Goal: Navigation & Orientation: Find specific page/section

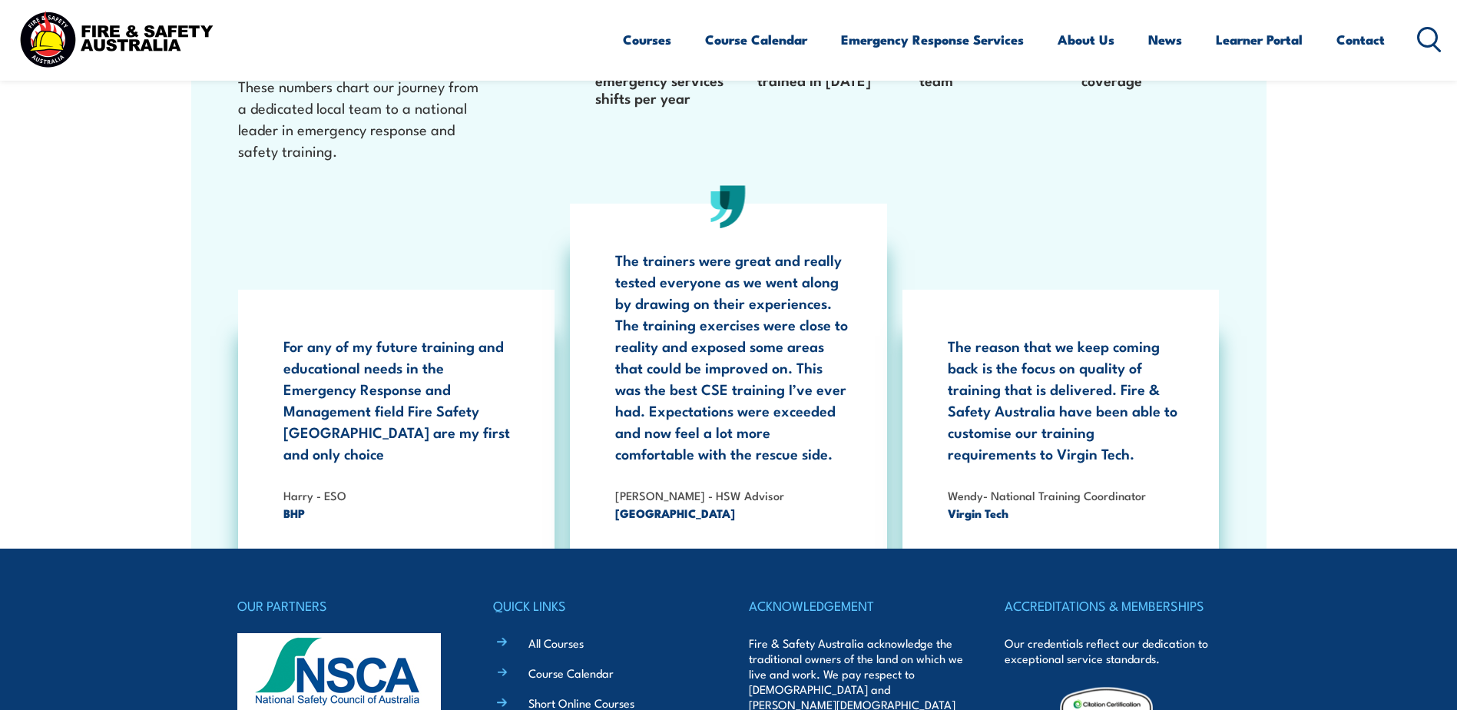
scroll to position [5004, 0]
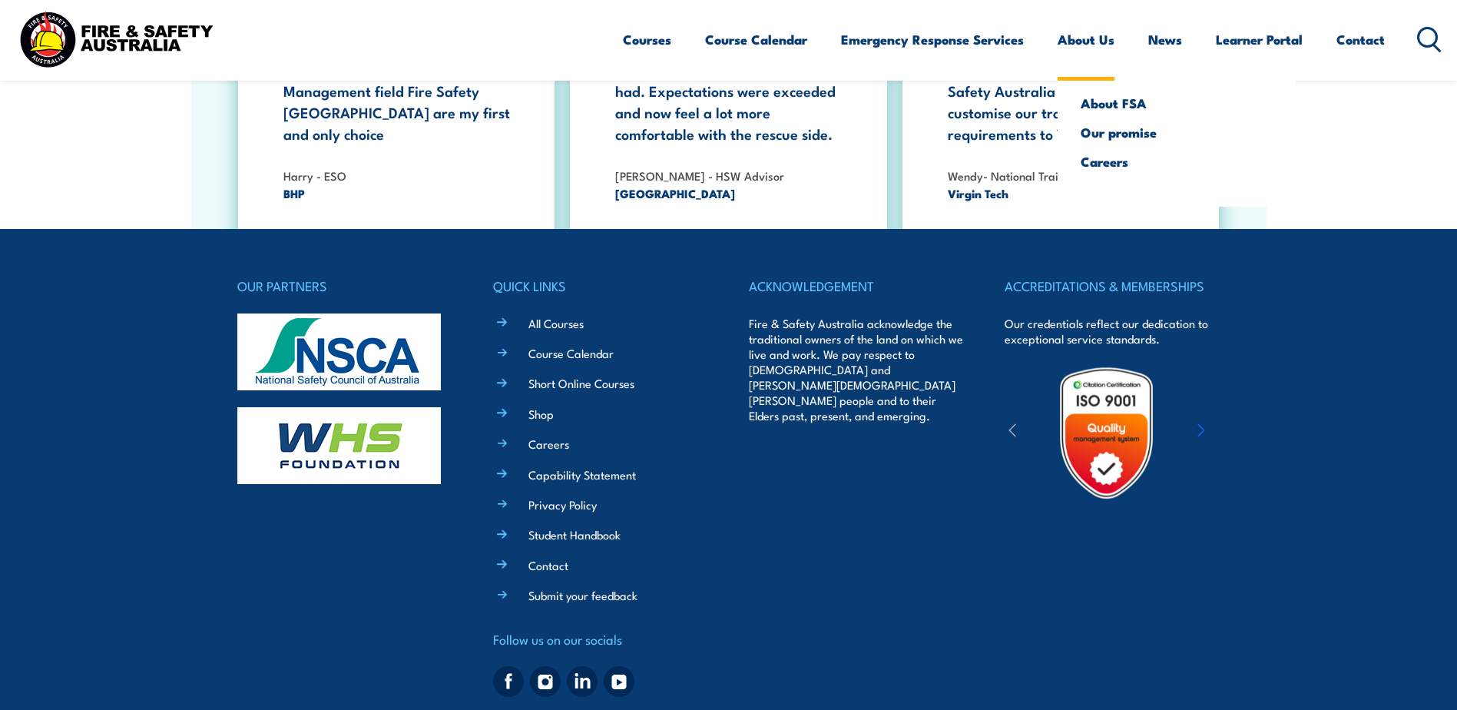
click at [1094, 36] on link "About Us" at bounding box center [1085, 39] width 57 height 41
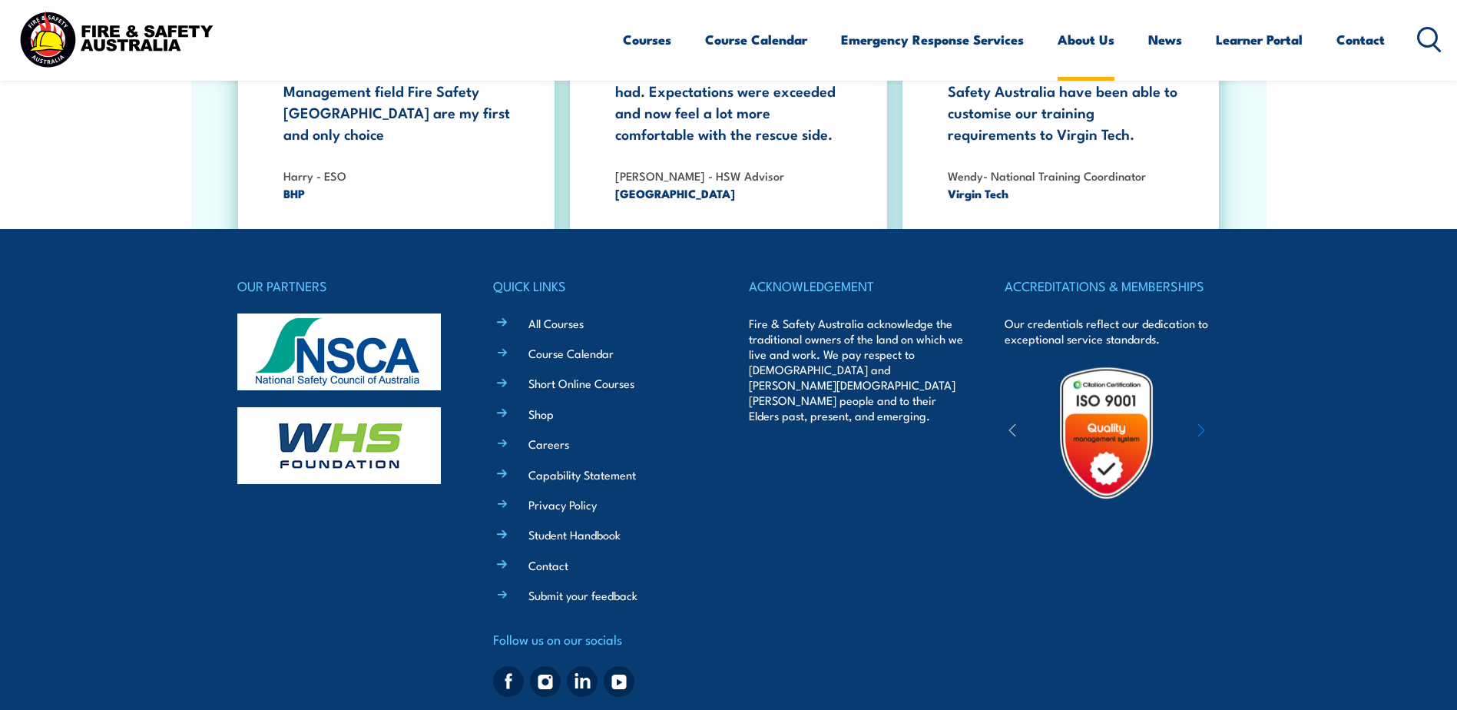
click at [1094, 44] on link "About Us" at bounding box center [1085, 39] width 57 height 41
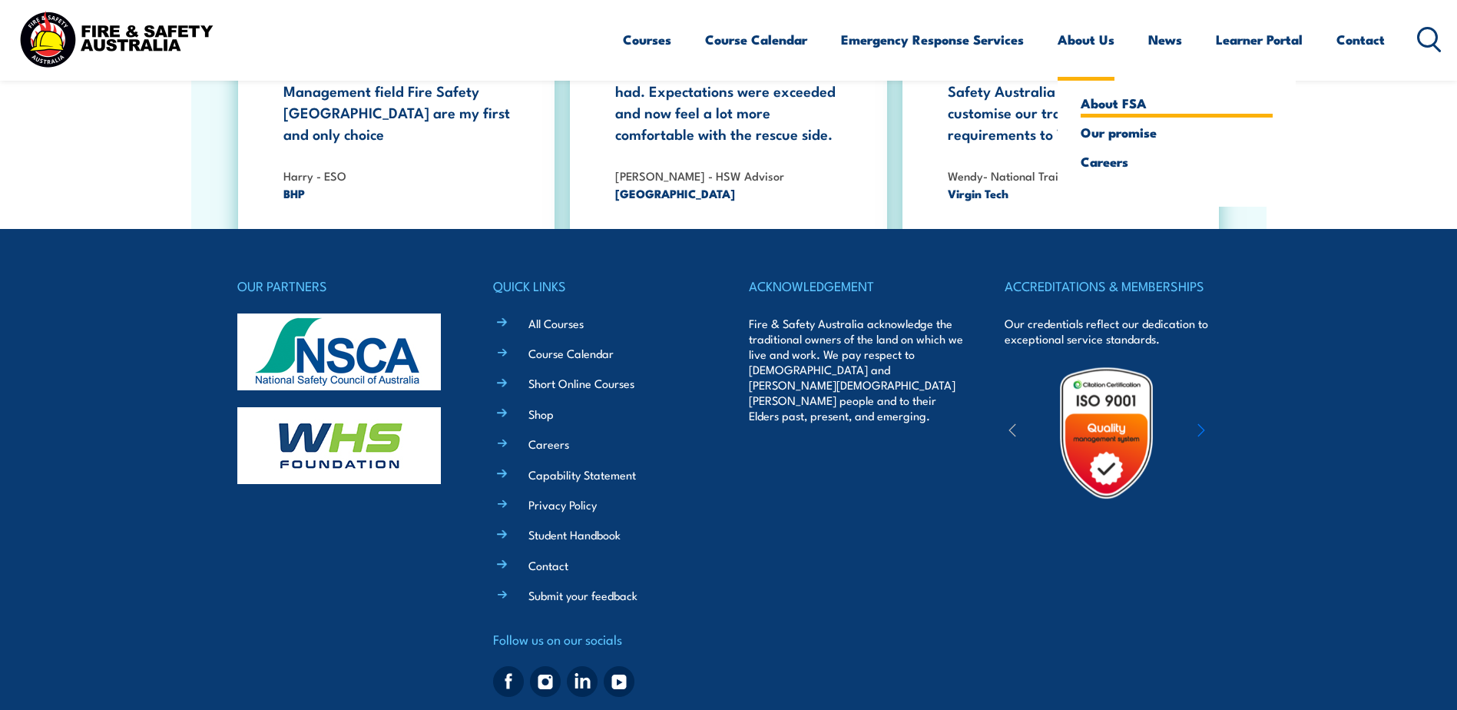
click at [1107, 109] on link "About FSA" at bounding box center [1177, 103] width 192 height 14
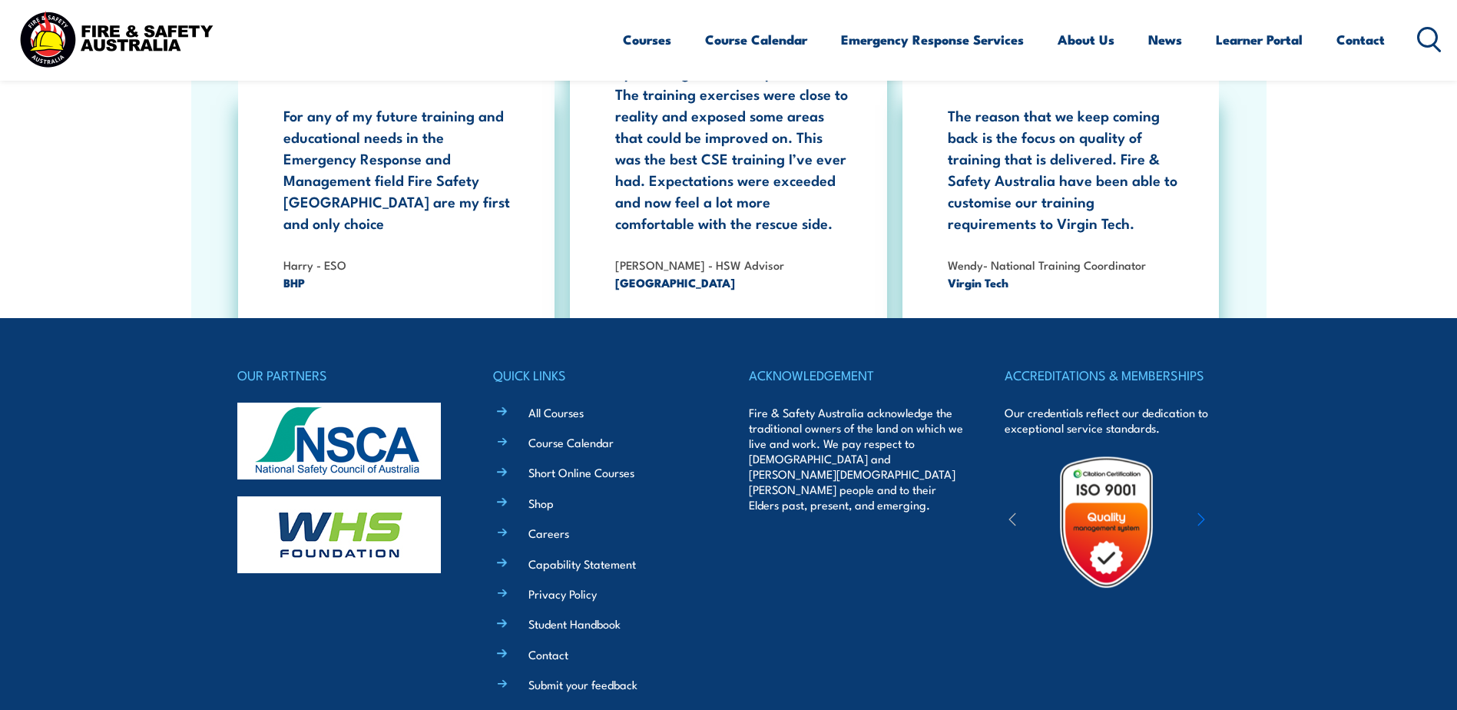
scroll to position [5004, 0]
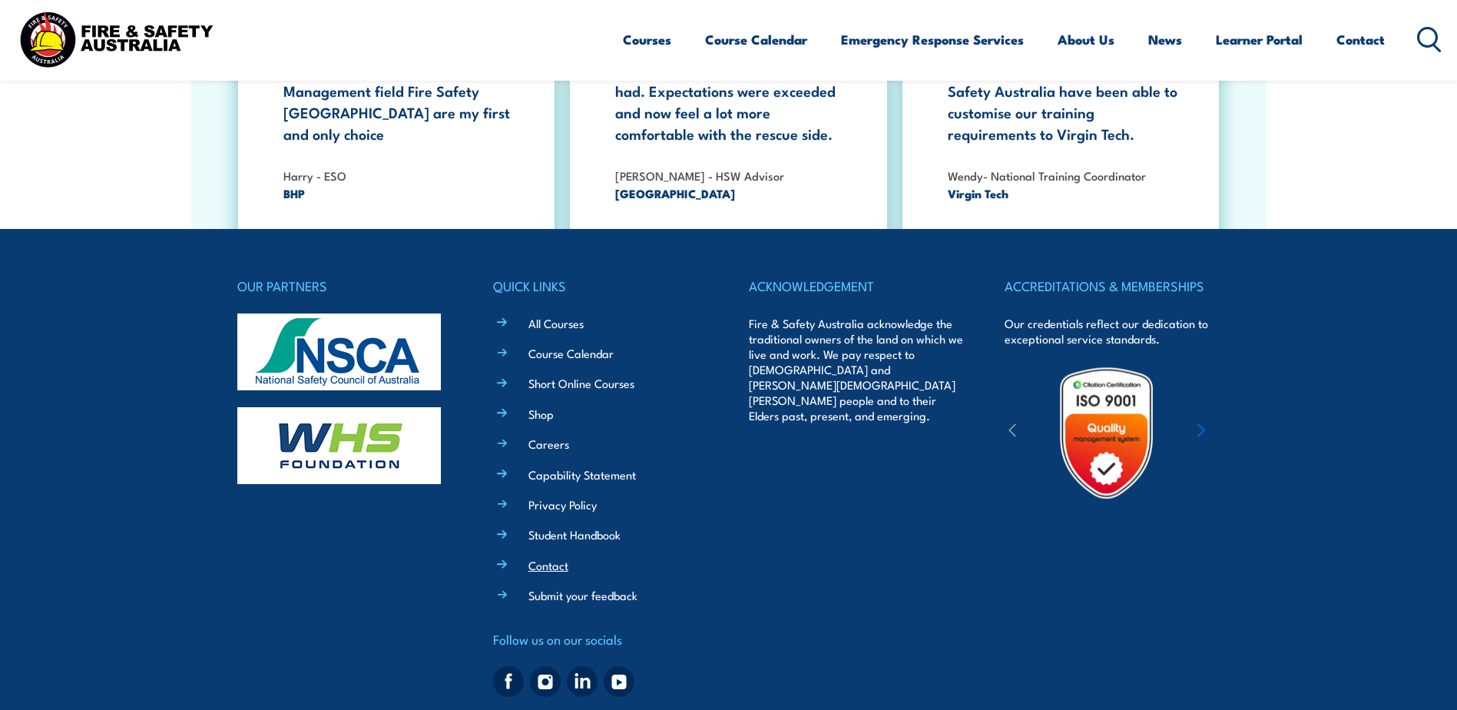
click at [548, 557] on link "Contact" at bounding box center [548, 565] width 40 height 16
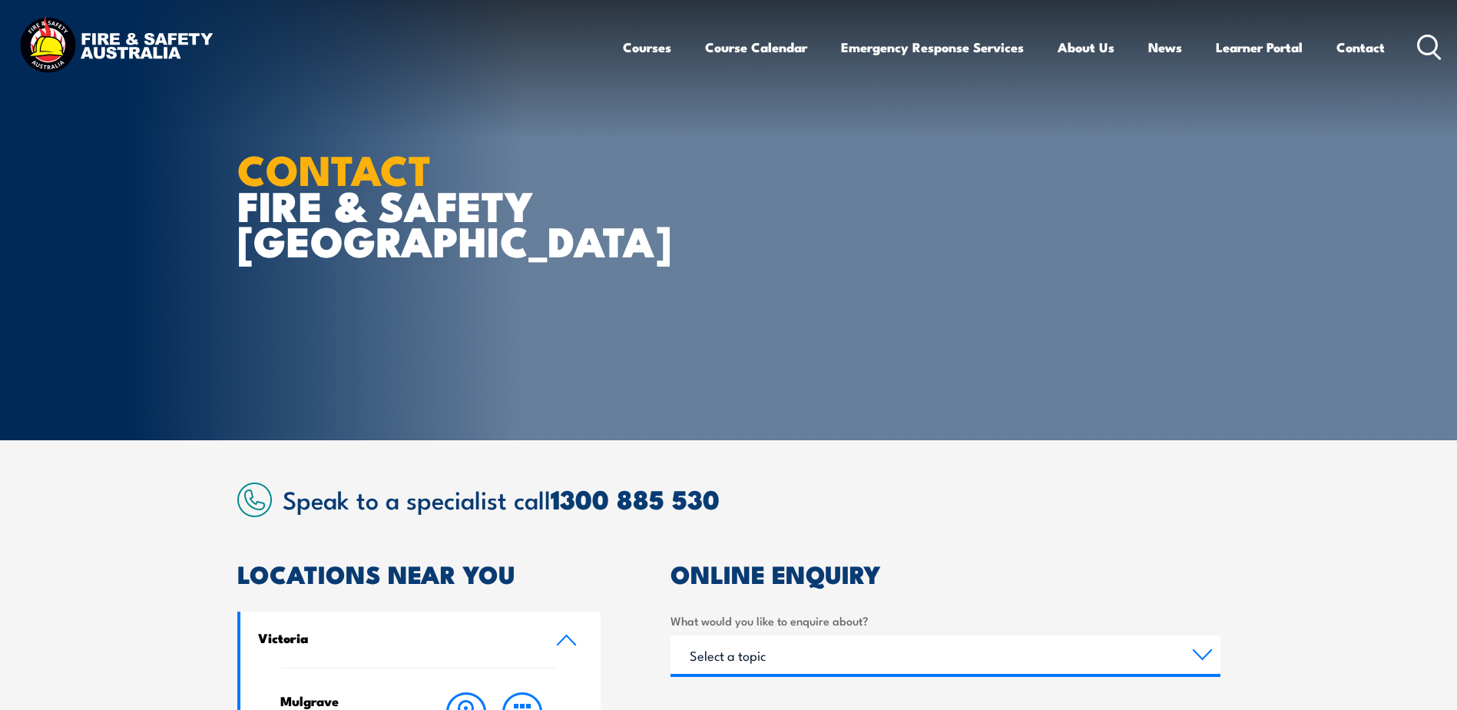
click at [106, 38] on img at bounding box center [115, 47] width 201 height 66
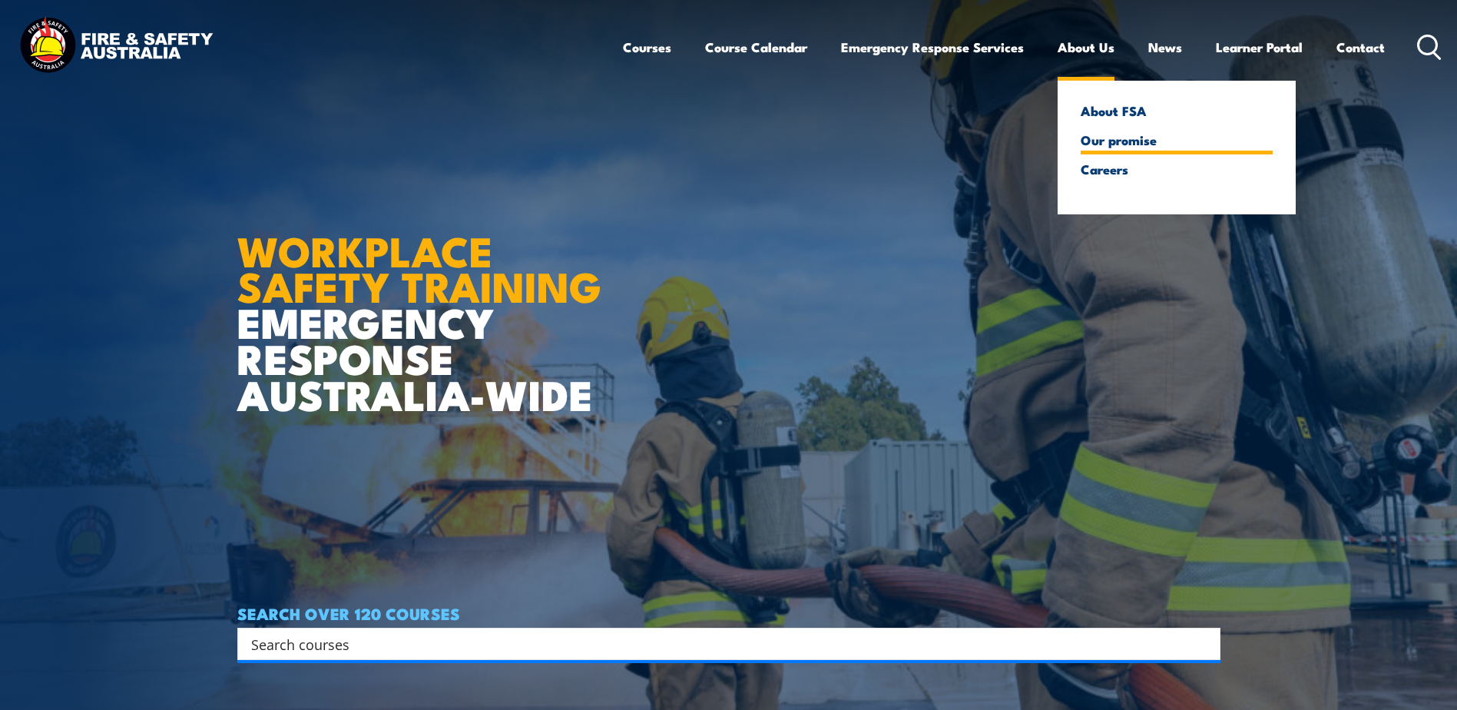
click at [1112, 144] on link "Our promise" at bounding box center [1177, 140] width 192 height 14
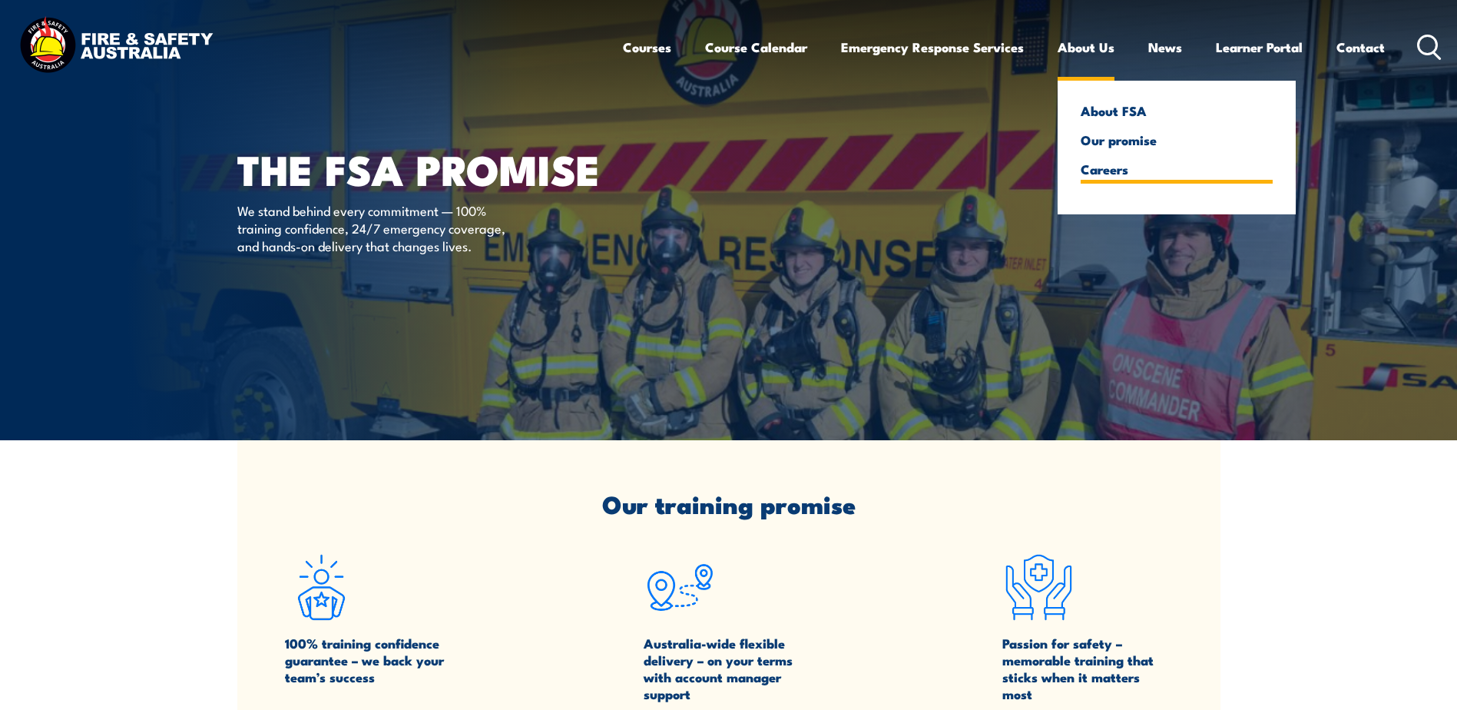
click at [1112, 171] on link "Careers" at bounding box center [1177, 169] width 192 height 14
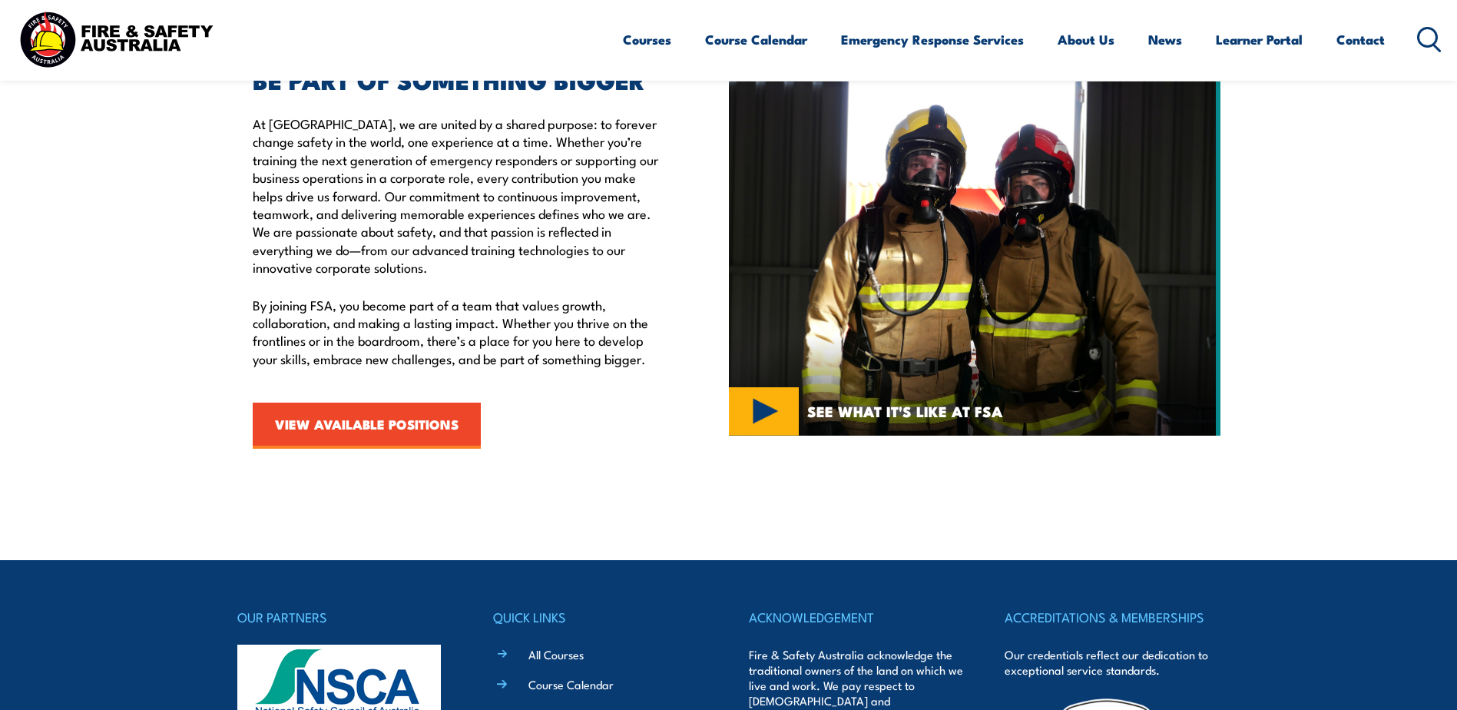
scroll to position [538, 0]
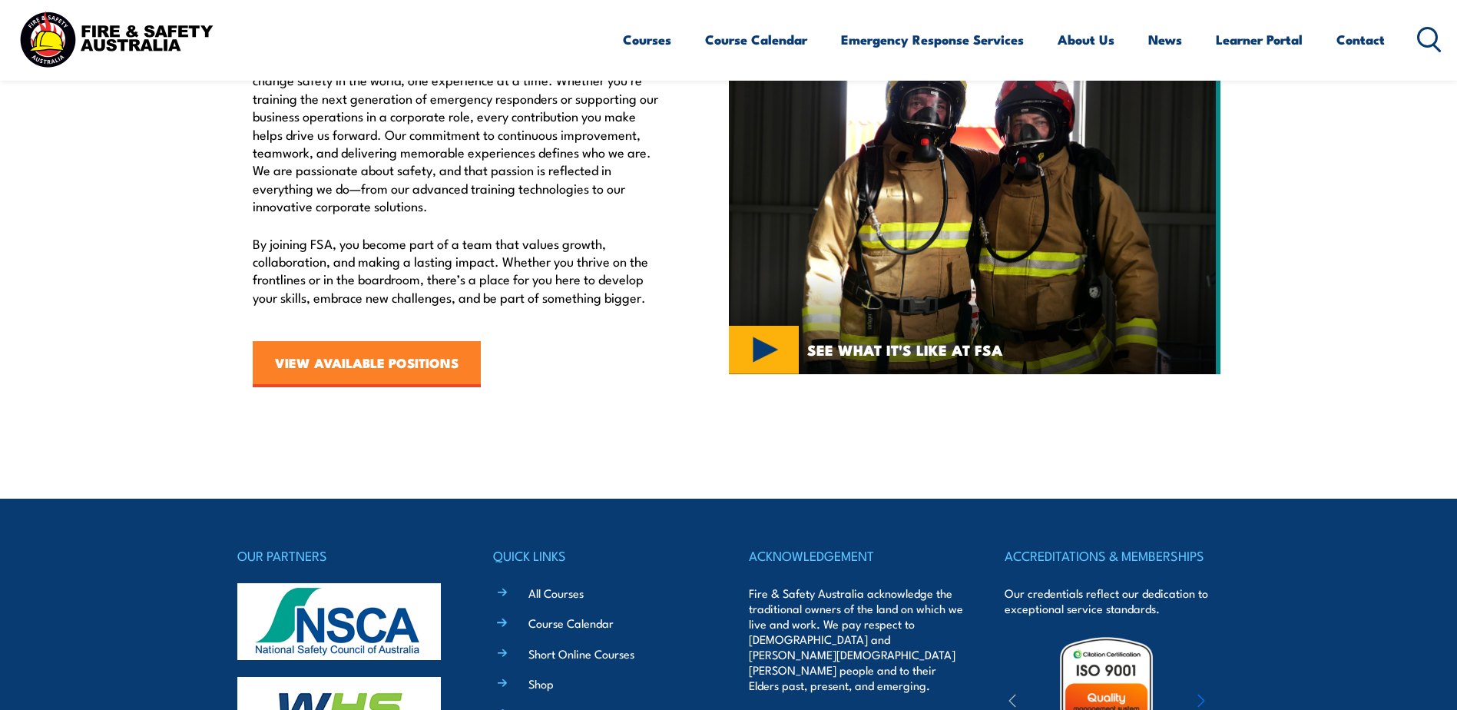
click at [391, 361] on link "VIEW AVAILABLE POSITIONS" at bounding box center [367, 364] width 228 height 46
